Goal: Task Accomplishment & Management: Manage account settings

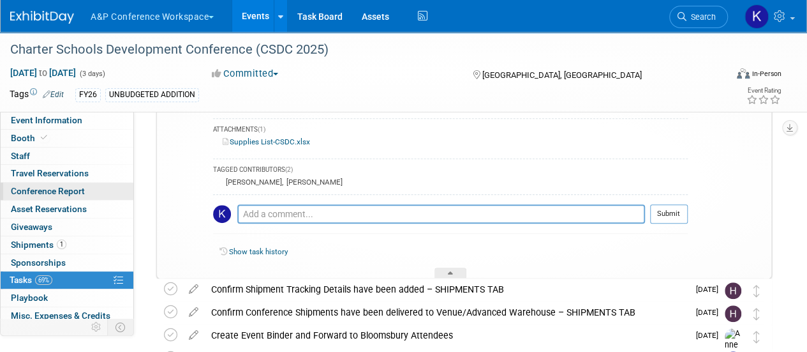
click at [55, 184] on link "Conference Report" at bounding box center [67, 190] width 133 height 17
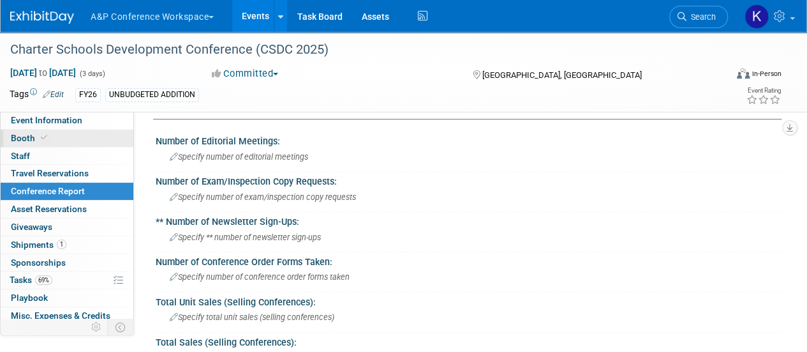
click at [72, 131] on link "Booth" at bounding box center [67, 138] width 133 height 17
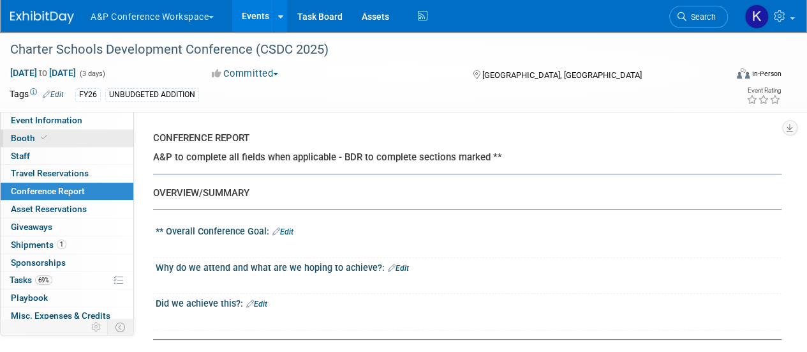
select select "CLDC - Digital/BDR"
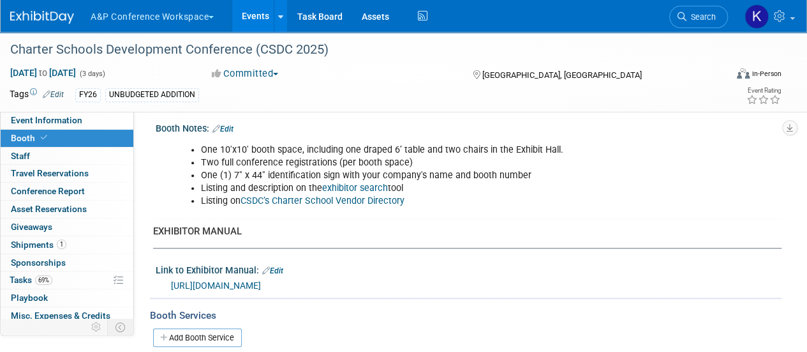
scroll to position [383, 0]
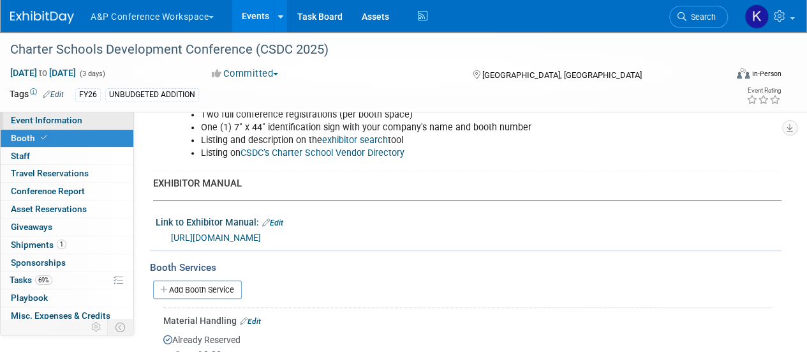
click at [61, 124] on span "Event Information" at bounding box center [46, 120] width 71 height 10
select select "Annual"
select select "Level 2"
select select "In-Person Booth"
select select "Schools"
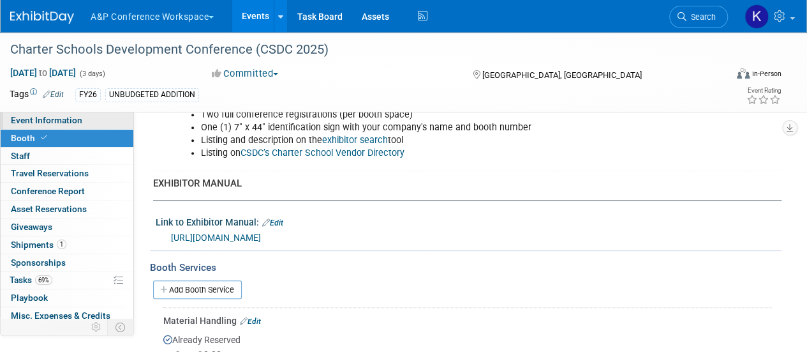
select select "Bloomsbury Digital Resources"
select select "[PERSON_NAME]"
select select "BDR Product Awareness and Trial Generation​"
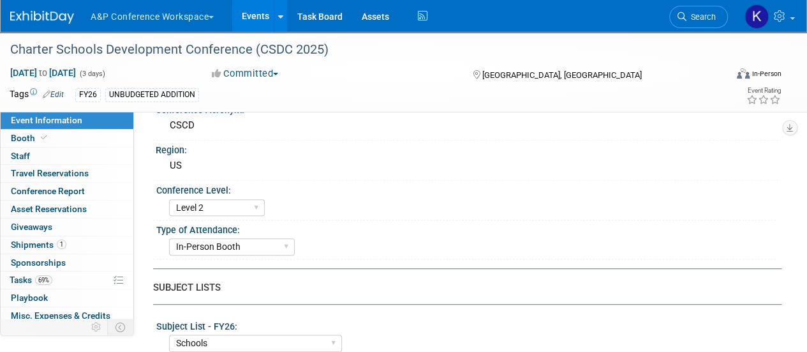
scroll to position [319, 0]
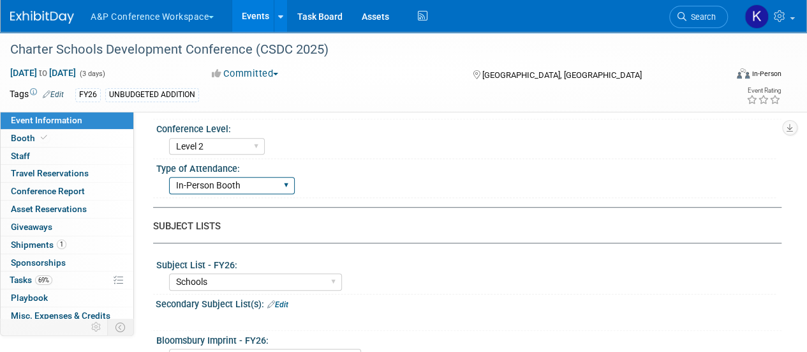
click at [282, 177] on select "In-Person Booth Virtual Booth Sponsorship Insert Only - DO NOT USE Program Adve…" at bounding box center [232, 185] width 126 height 17
click at [350, 159] on div "Type of Attendance:" at bounding box center [466, 167] width 620 height 16
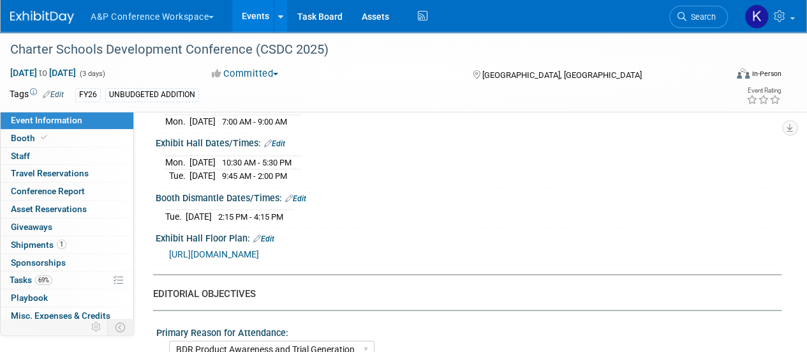
scroll to position [1319, 0]
